Goal: Task Accomplishment & Management: Manage account settings

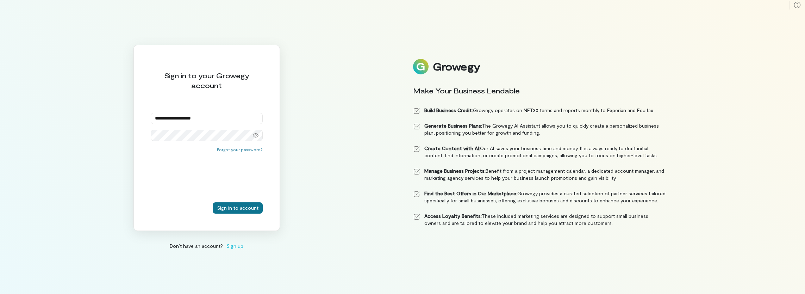
click at [235, 207] on button "Sign in to account" at bounding box center [238, 207] width 50 height 11
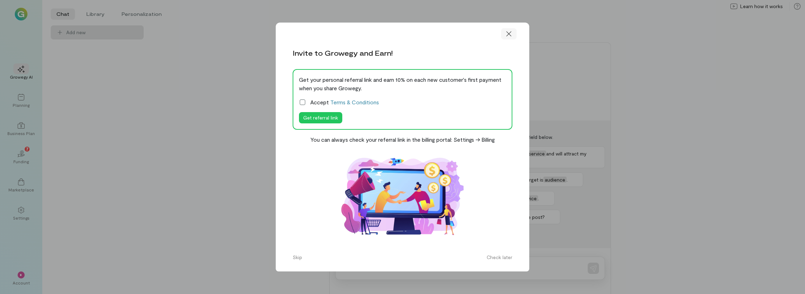
click at [514, 35] on div at bounding box center [509, 33] width 16 height 11
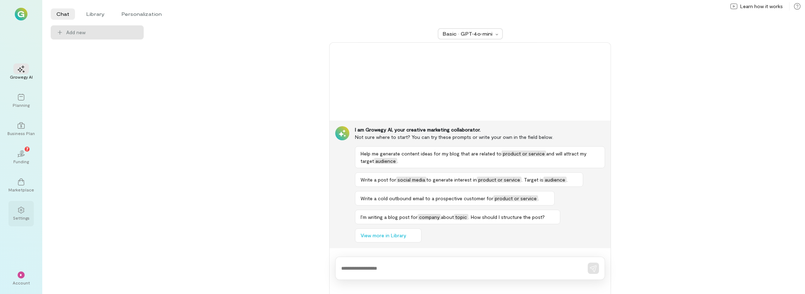
click at [22, 212] on icon at bounding box center [21, 210] width 6 height 7
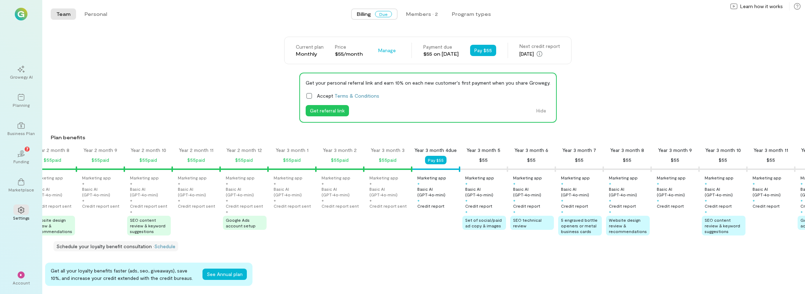
scroll to position [0, 1021]
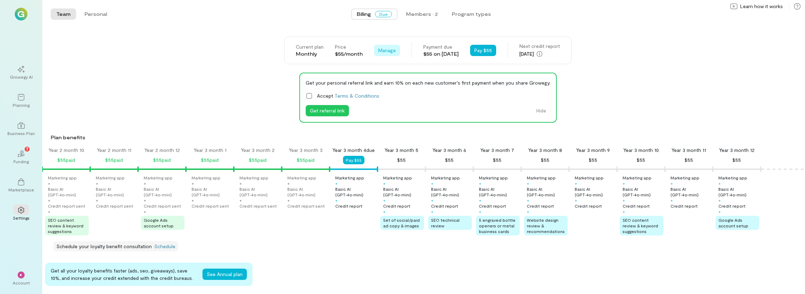
click at [378, 53] on span "Manage" at bounding box center [387, 50] width 18 height 7
click at [390, 81] on span "Cancel plan" at bounding box center [408, 79] width 36 height 7
